Goal: Find contact information: Find contact information

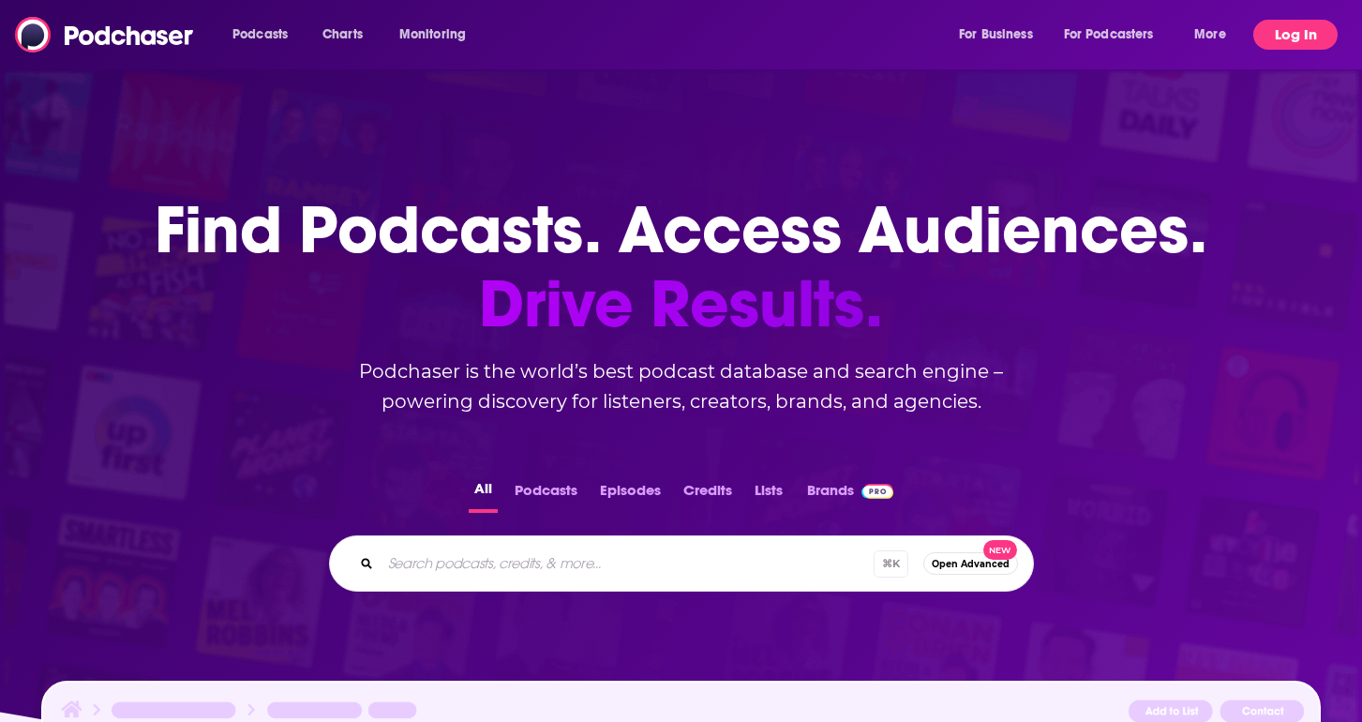
click at [1298, 41] on button "Log In" at bounding box center [1295, 35] width 84 height 30
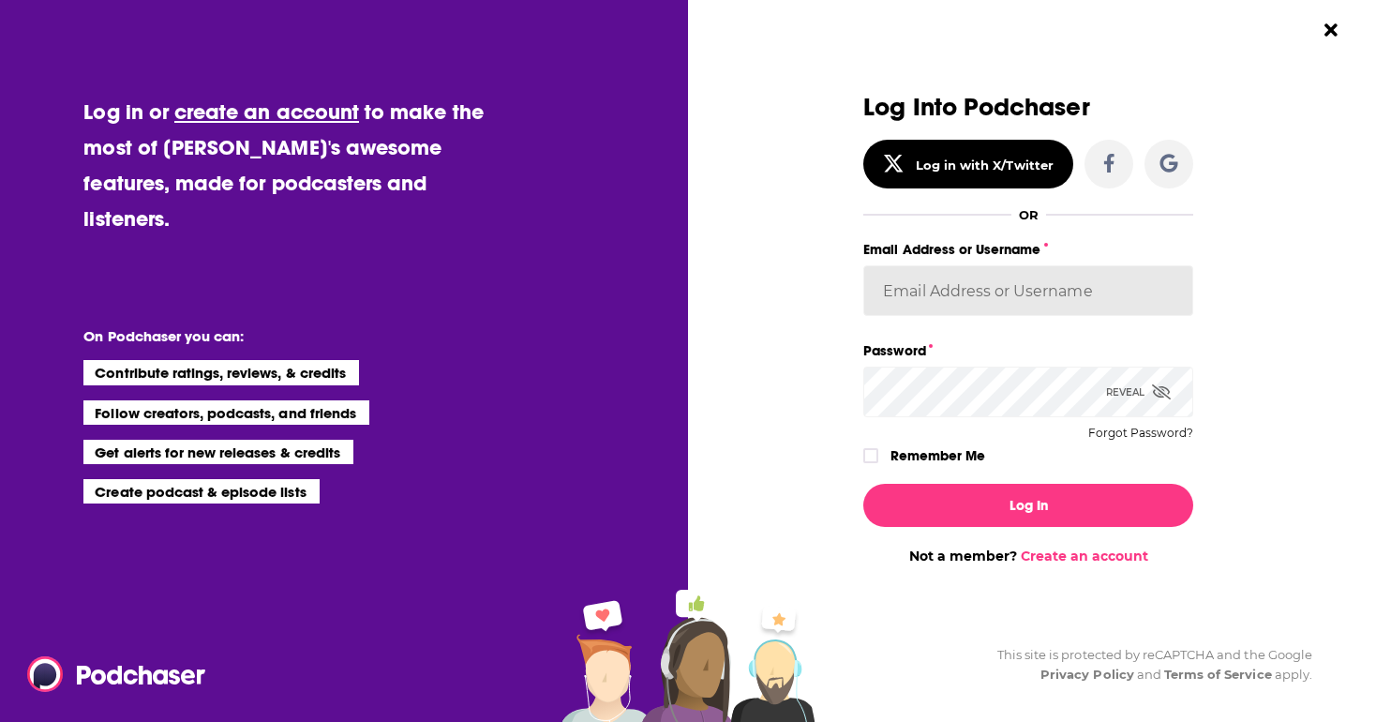
type input "WachsmanNY"
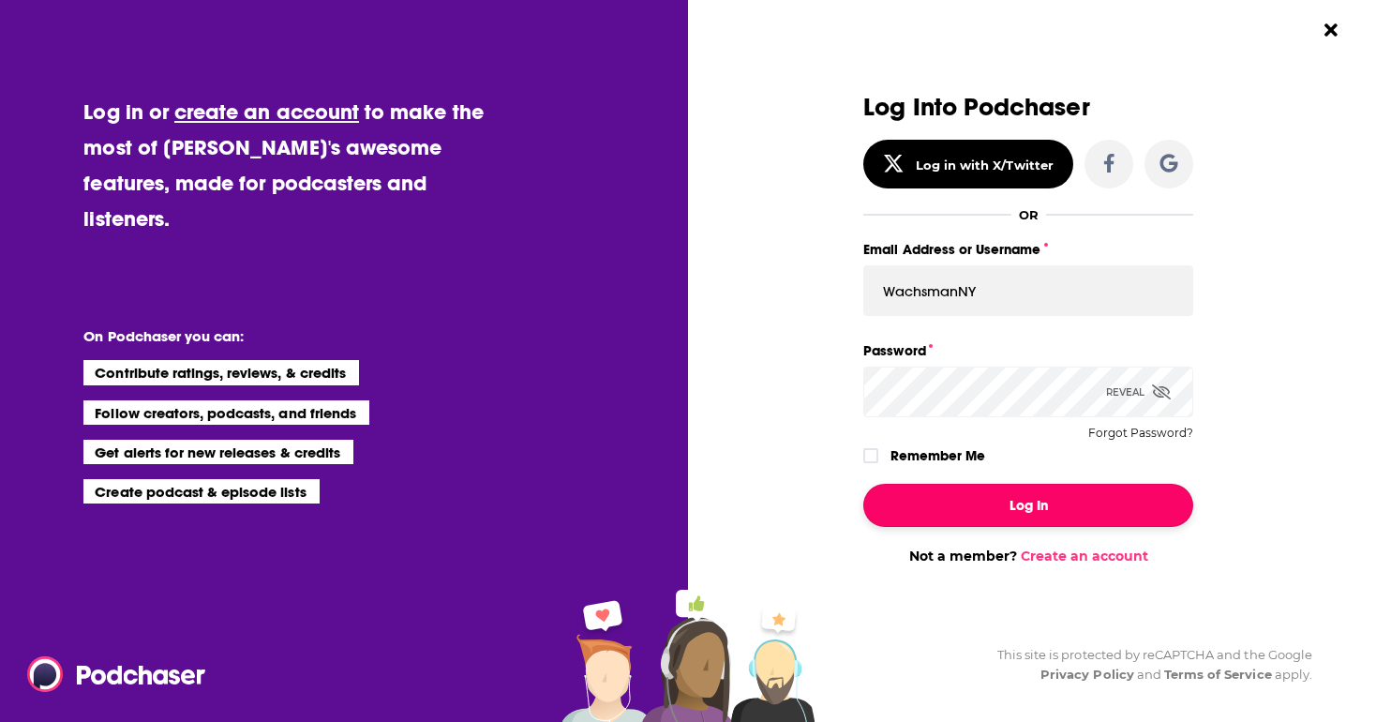
click at [1087, 511] on button "Log In" at bounding box center [1028, 505] width 330 height 43
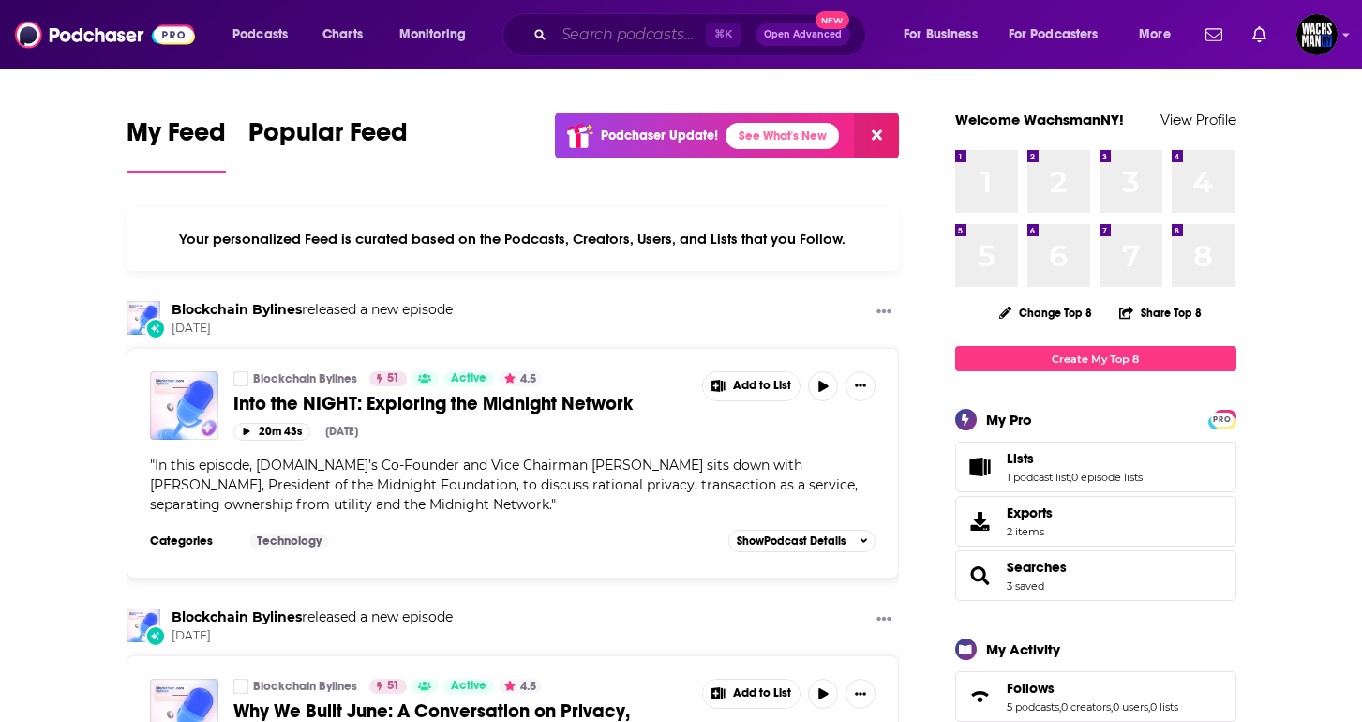
click at [588, 33] on input "Search podcasts, credits, & more..." at bounding box center [630, 35] width 152 height 30
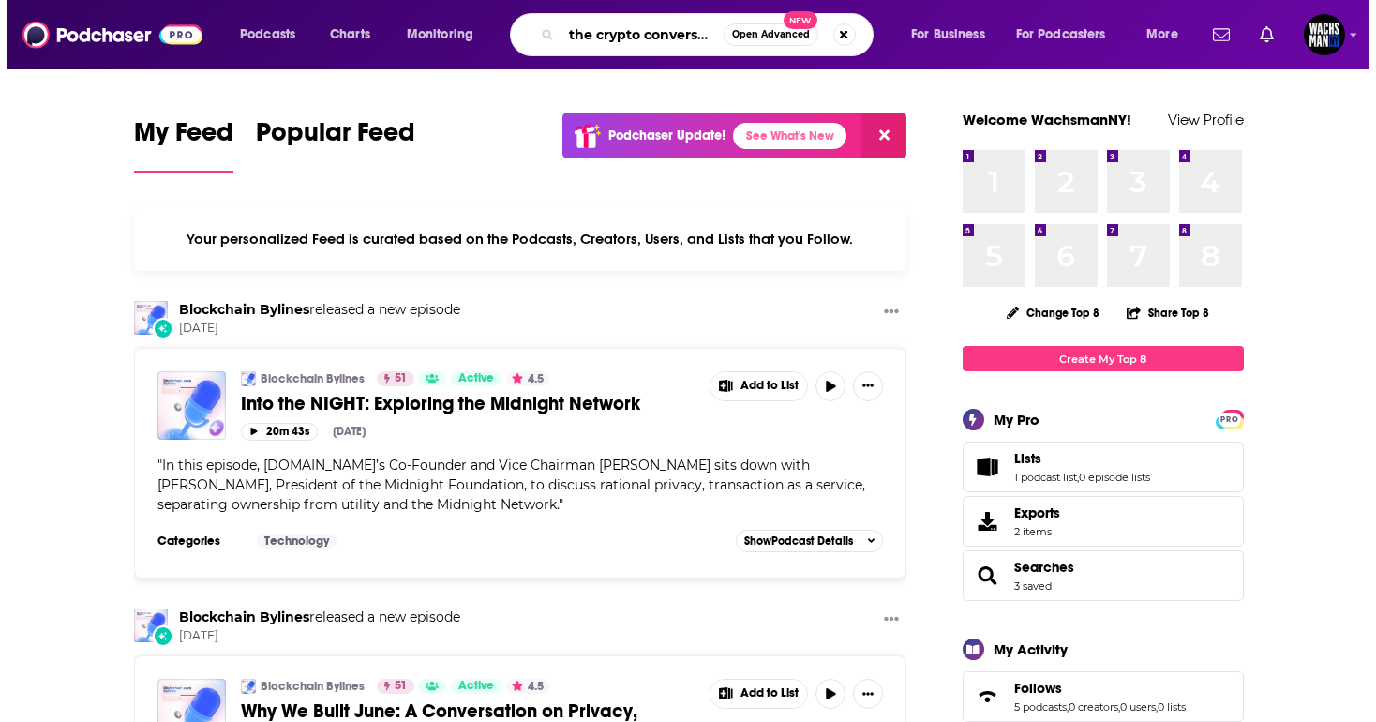
scroll to position [0, 9]
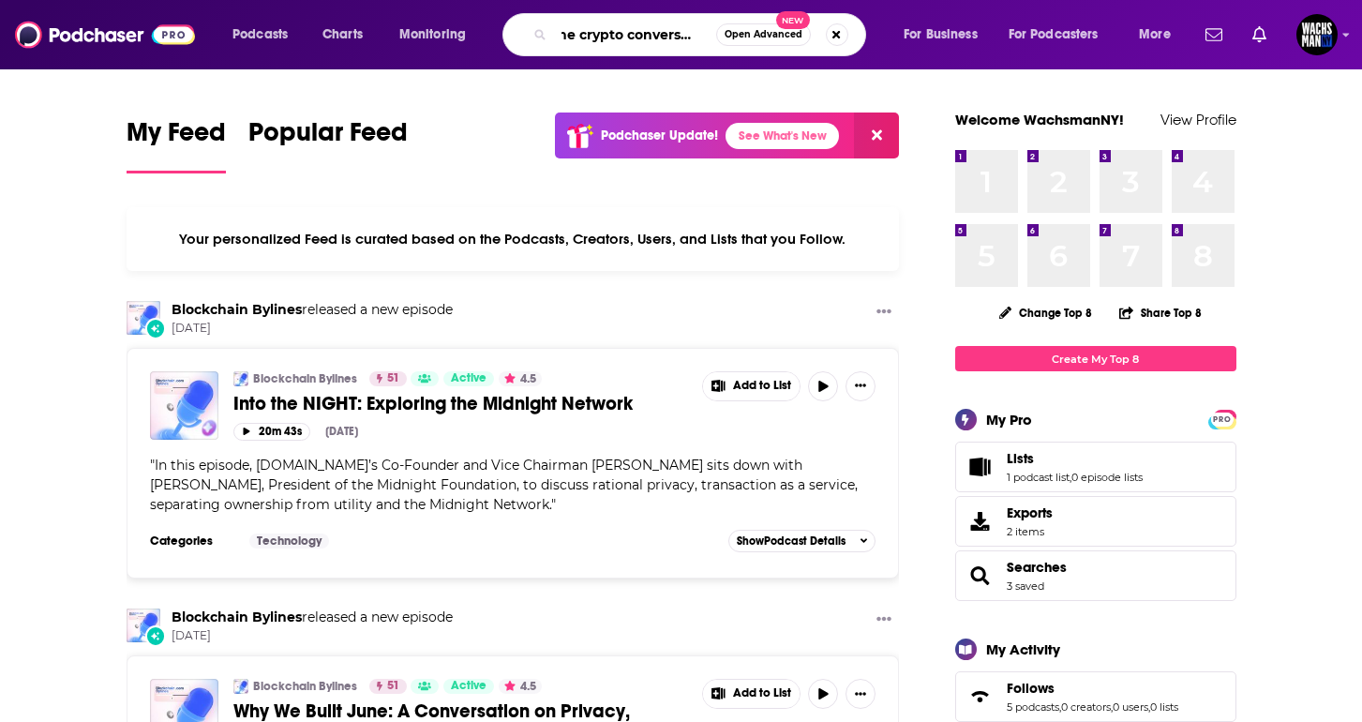
type input "the crypto conversatio"
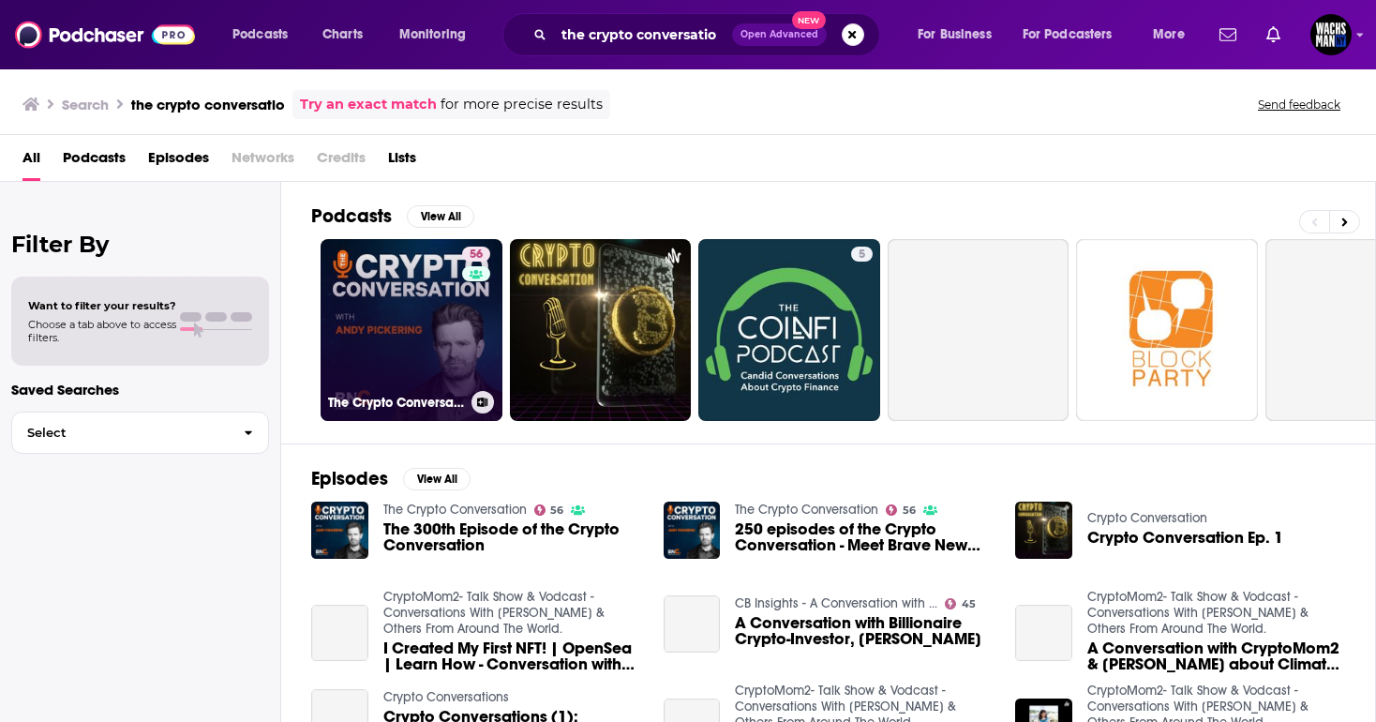
click at [384, 307] on link "56 The Crypto Conversation" at bounding box center [412, 330] width 182 height 182
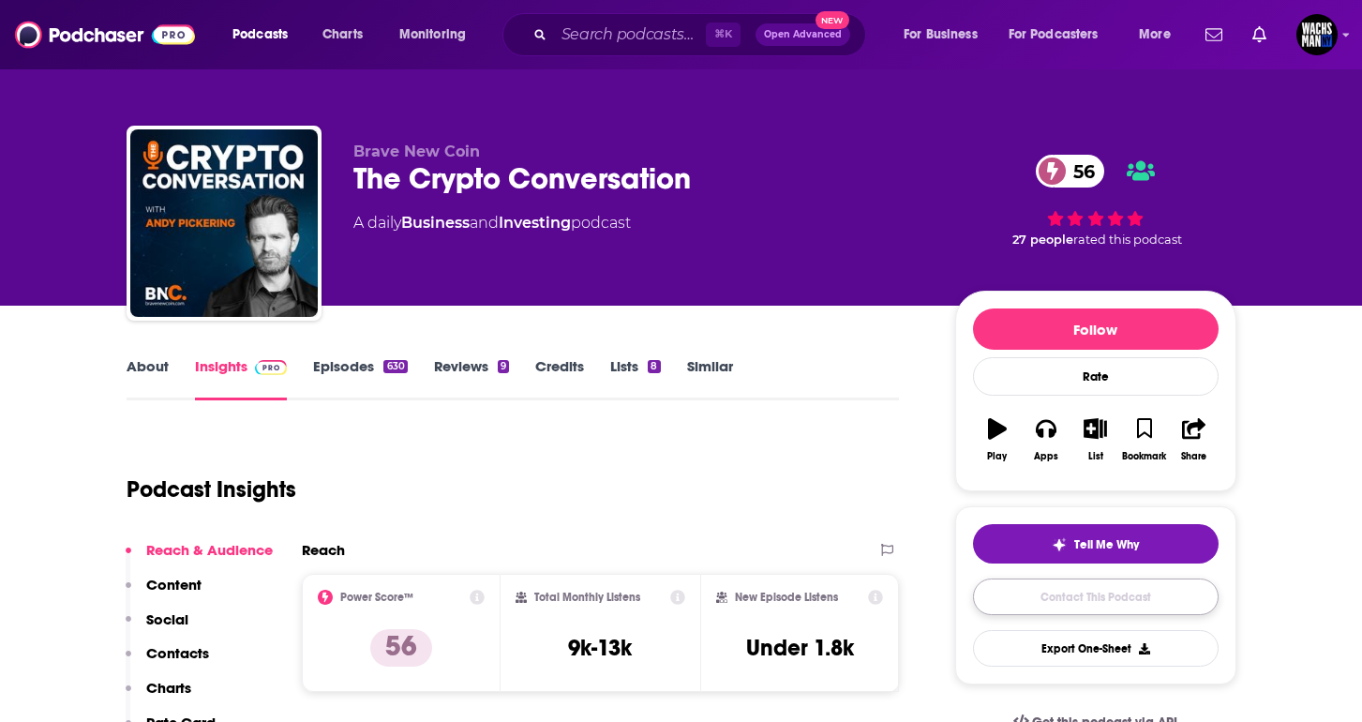
click at [1093, 605] on link "Contact This Podcast" at bounding box center [1096, 596] width 246 height 37
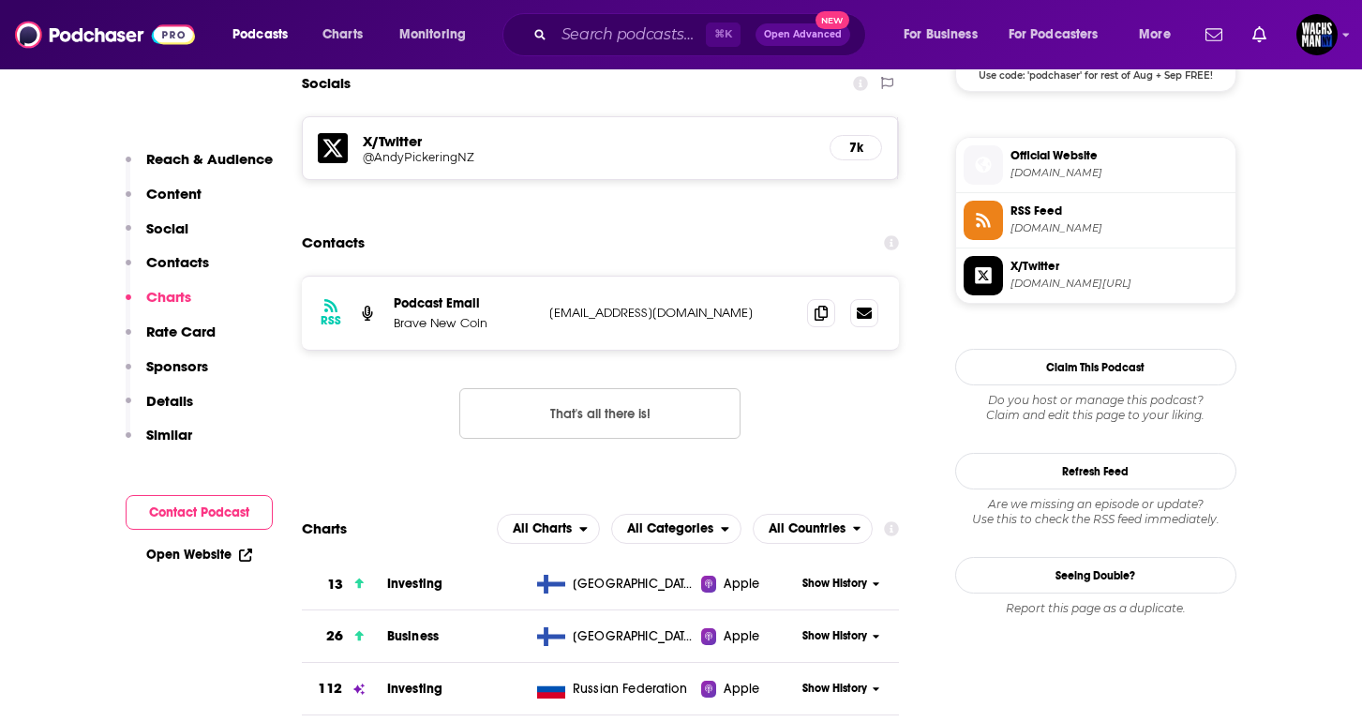
scroll to position [1625, 0]
click at [796, 277] on div "RSS Podcast Email Brave New Coin [EMAIL_ADDRESS][DOMAIN_NAME] [EMAIL_ADDRESS][D…" at bounding box center [601, 313] width 598 height 73
click at [819, 306] on icon at bounding box center [821, 313] width 13 height 15
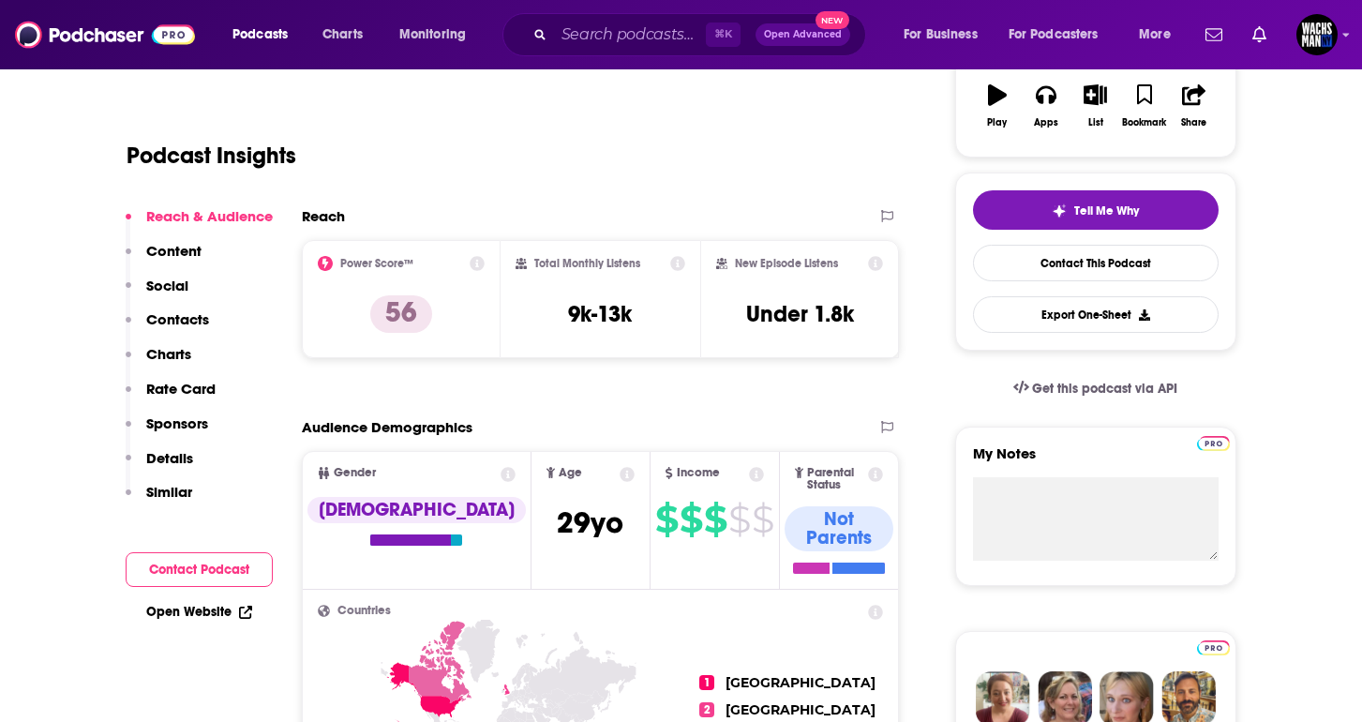
scroll to position [0, 0]
